Goal: Find specific page/section: Find specific page/section

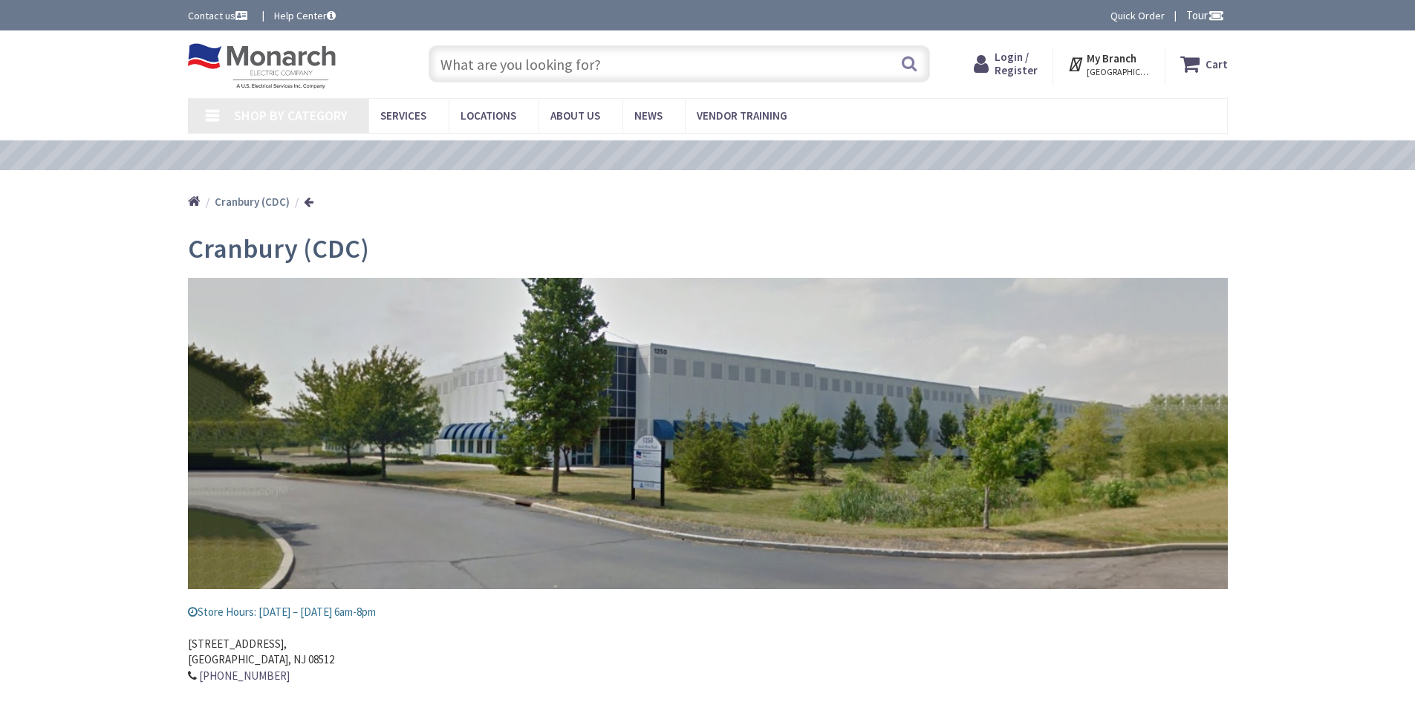
type input "[PERSON_NAME][GEOGRAPHIC_DATA], [GEOGRAPHIC_DATA]"
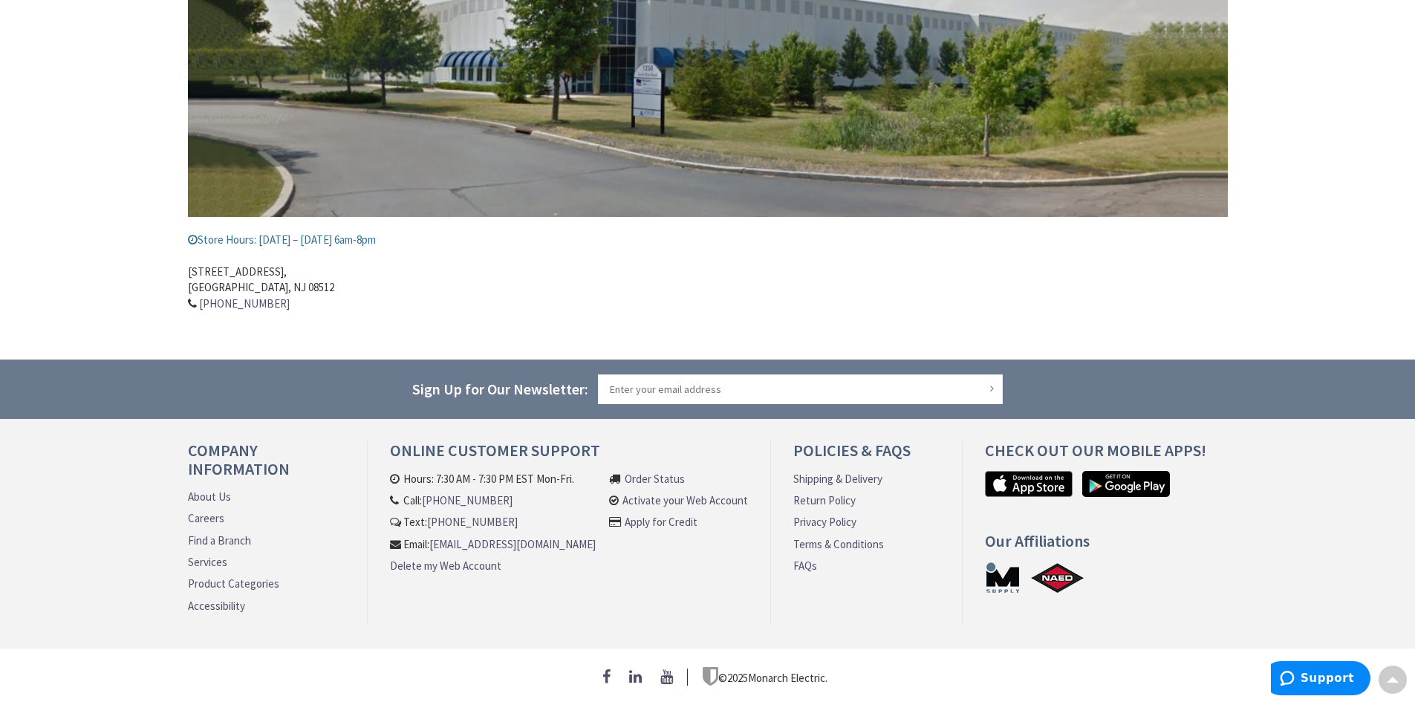
scroll to position [378, 0]
click at [207, 489] on link "About Us" at bounding box center [209, 497] width 43 height 16
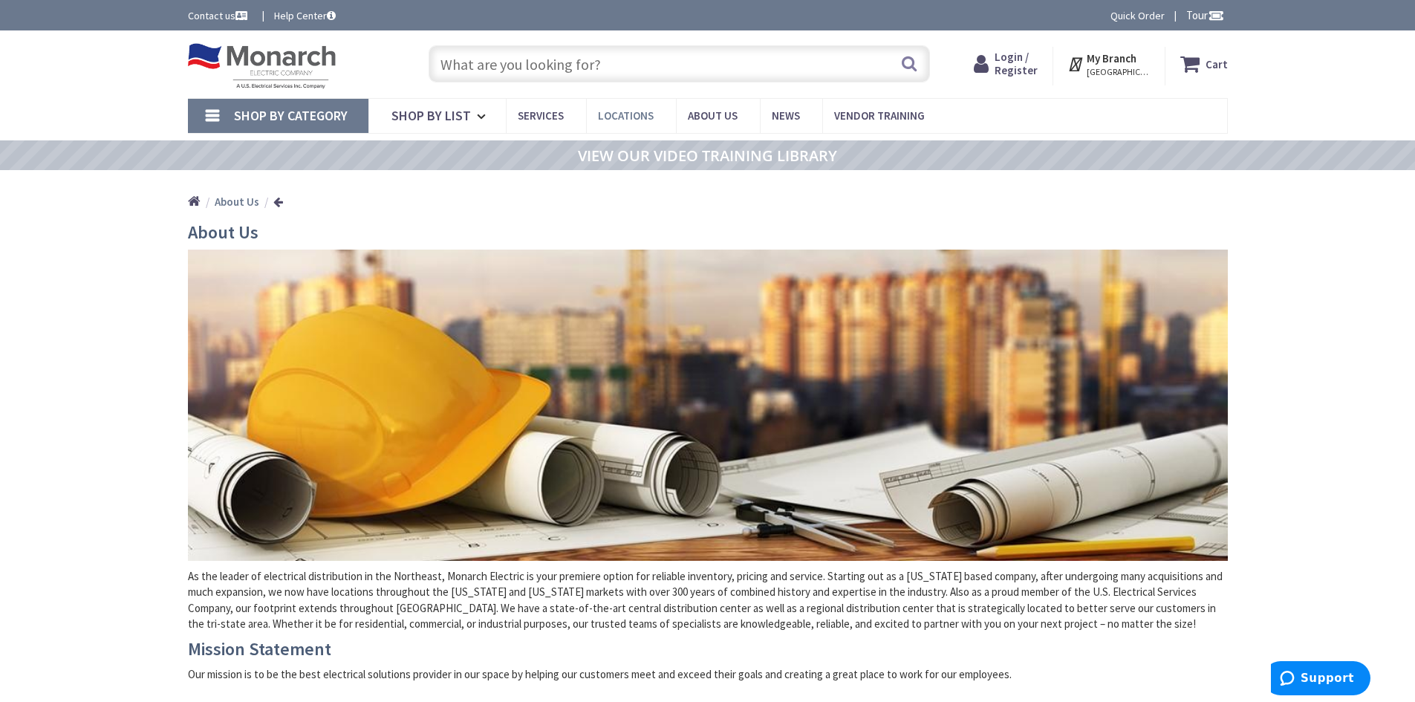
click at [635, 118] on span "Locations" at bounding box center [626, 115] width 56 height 14
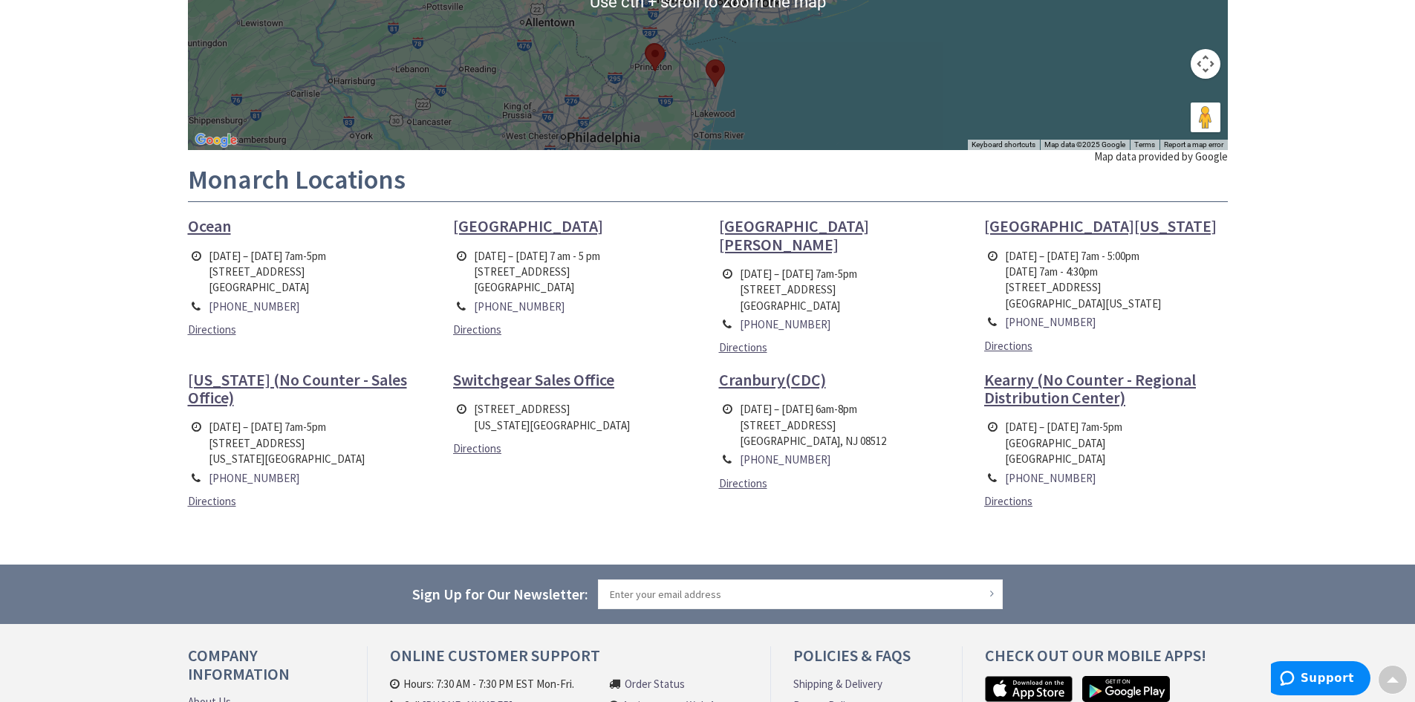
scroll to position [371, 0]
